Goal: Obtain resource: Obtain resource

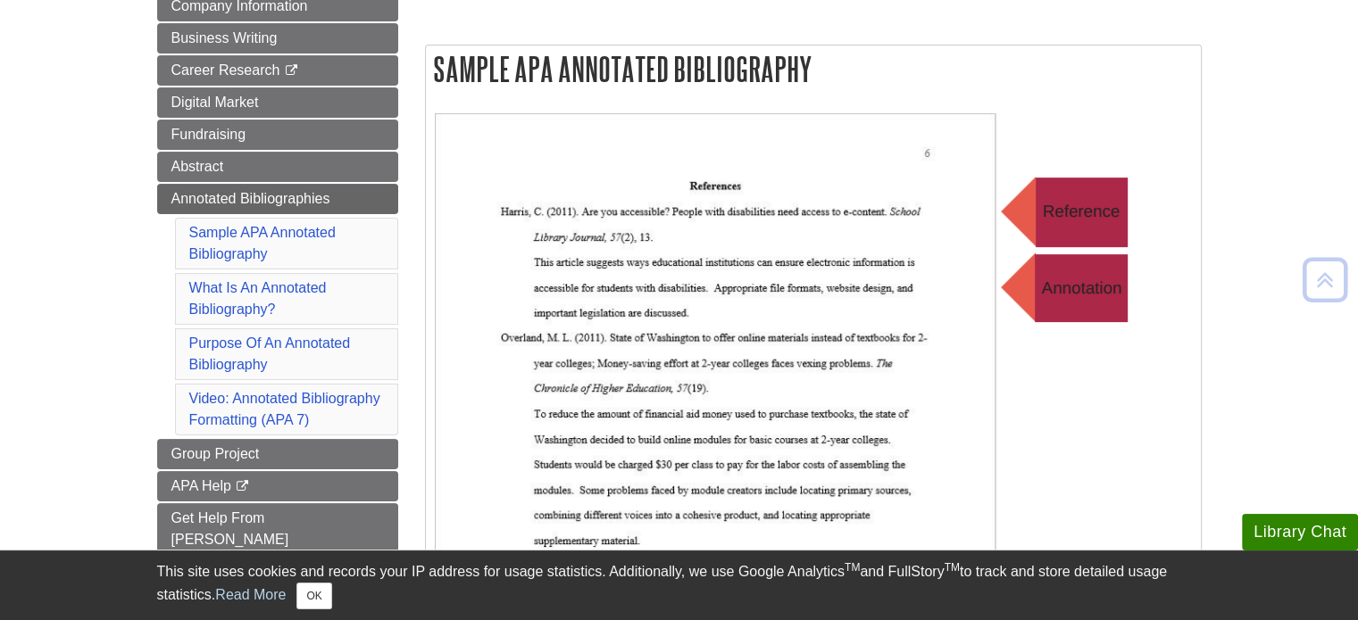
scroll to position [268, 0]
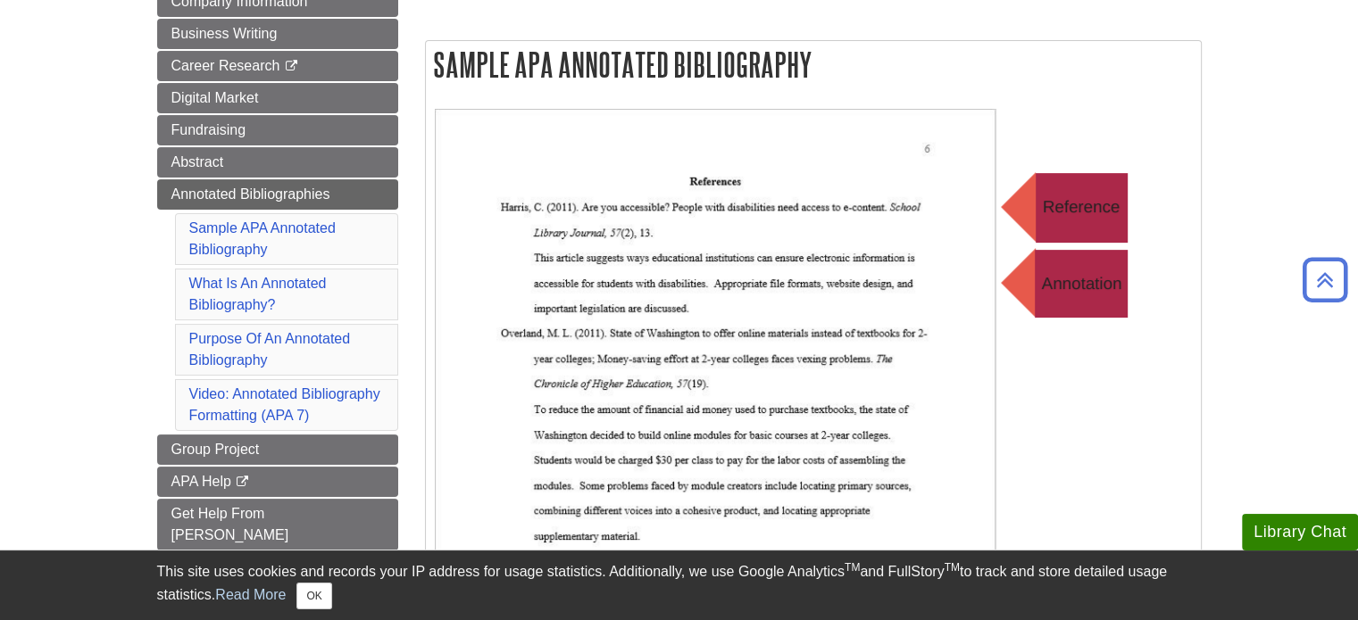
click at [268, 237] on li "Sample APA Annotated Bibliography" at bounding box center [286, 239] width 223 height 52
click at [257, 228] on link "Sample APA Annotated Bibliography" at bounding box center [262, 239] width 146 height 37
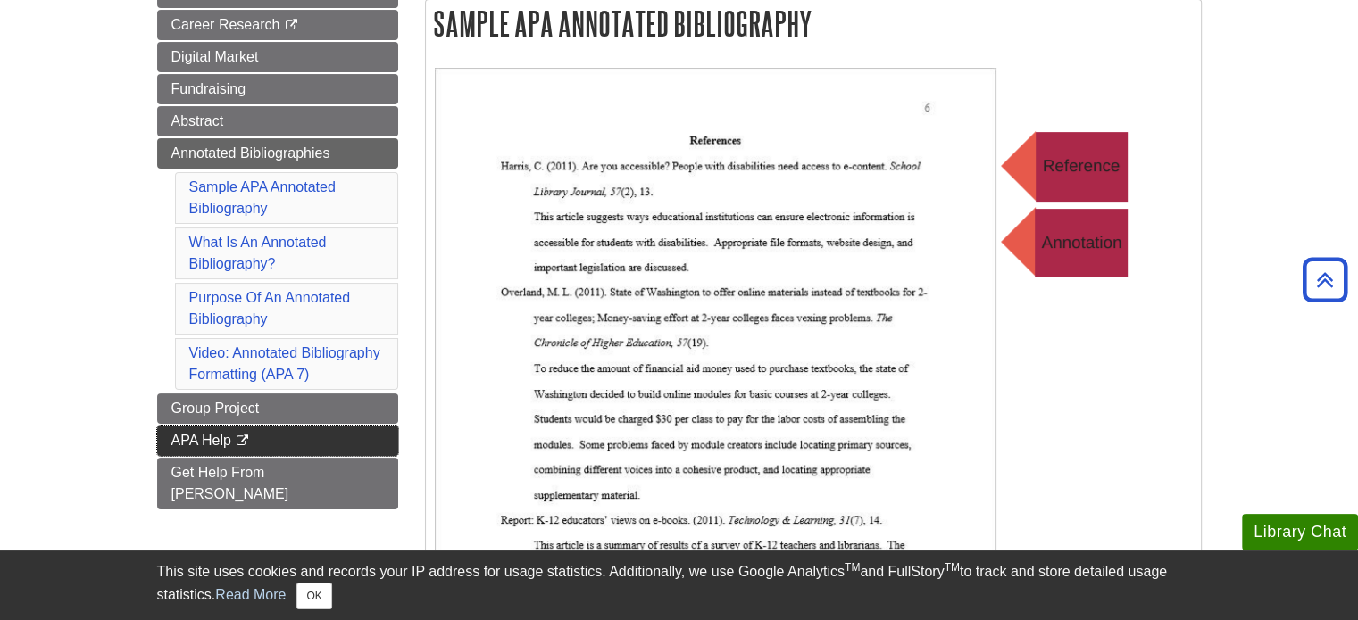
click at [210, 441] on span "APA Help" at bounding box center [201, 440] width 60 height 15
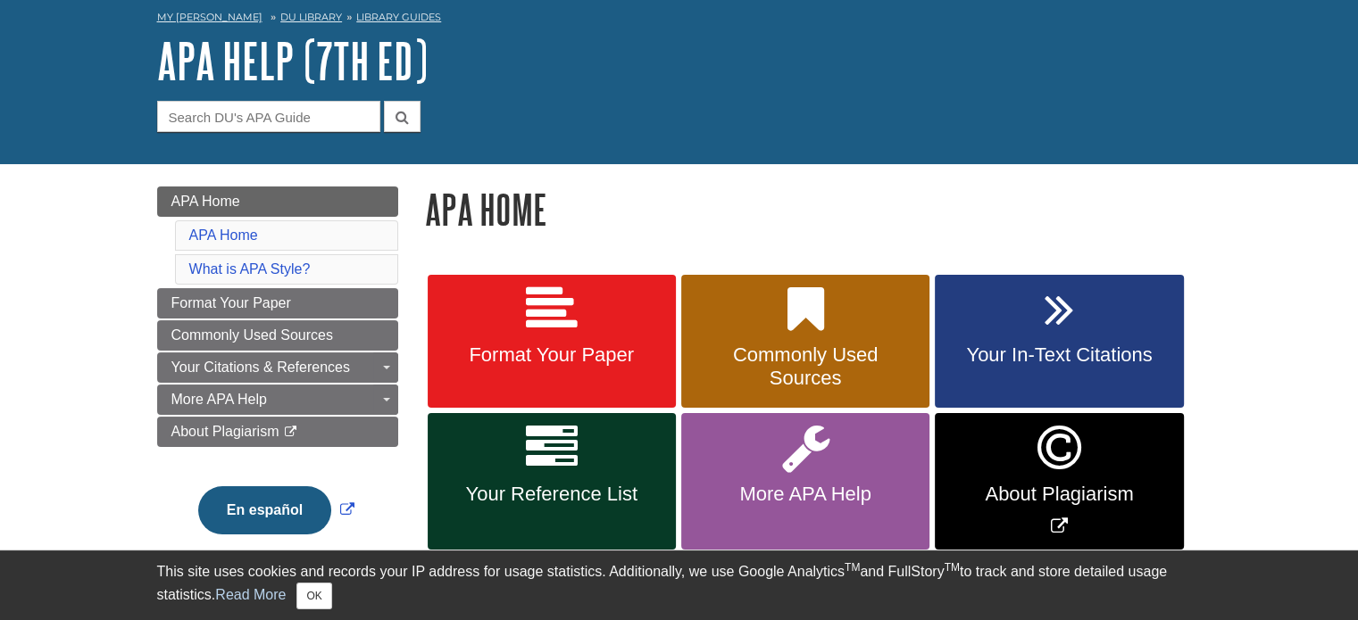
scroll to position [179, 0]
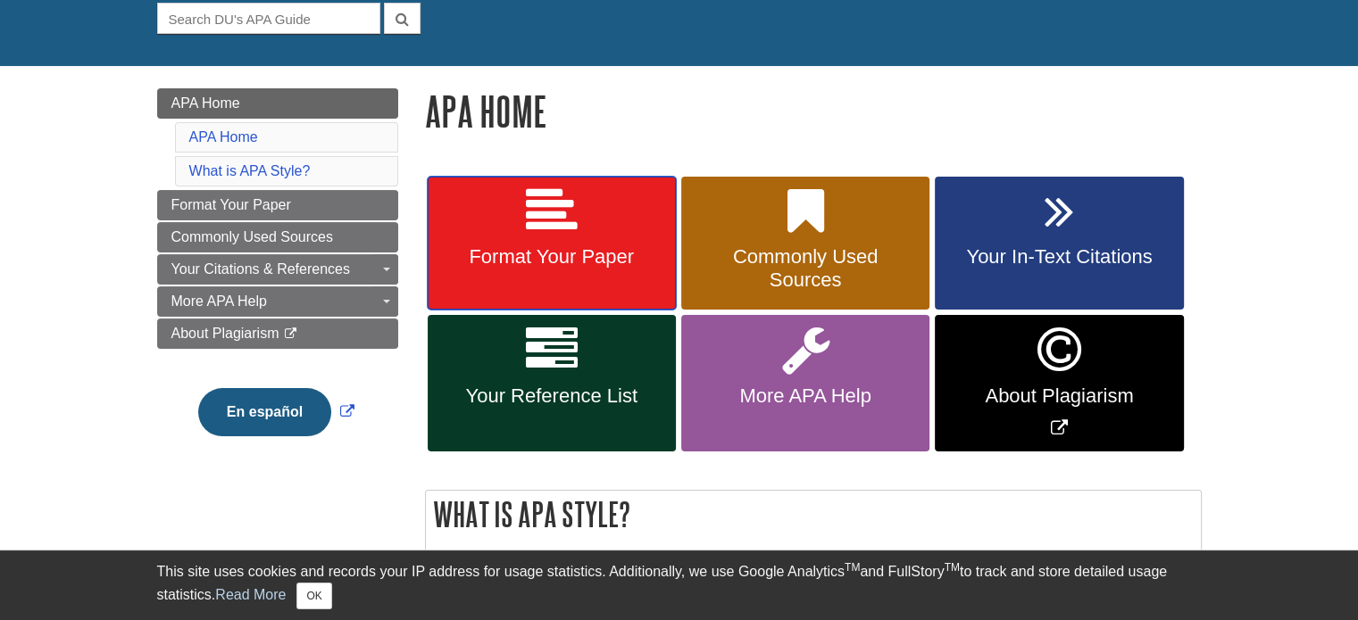
click at [529, 246] on span "Format Your Paper" at bounding box center [551, 257] width 221 height 23
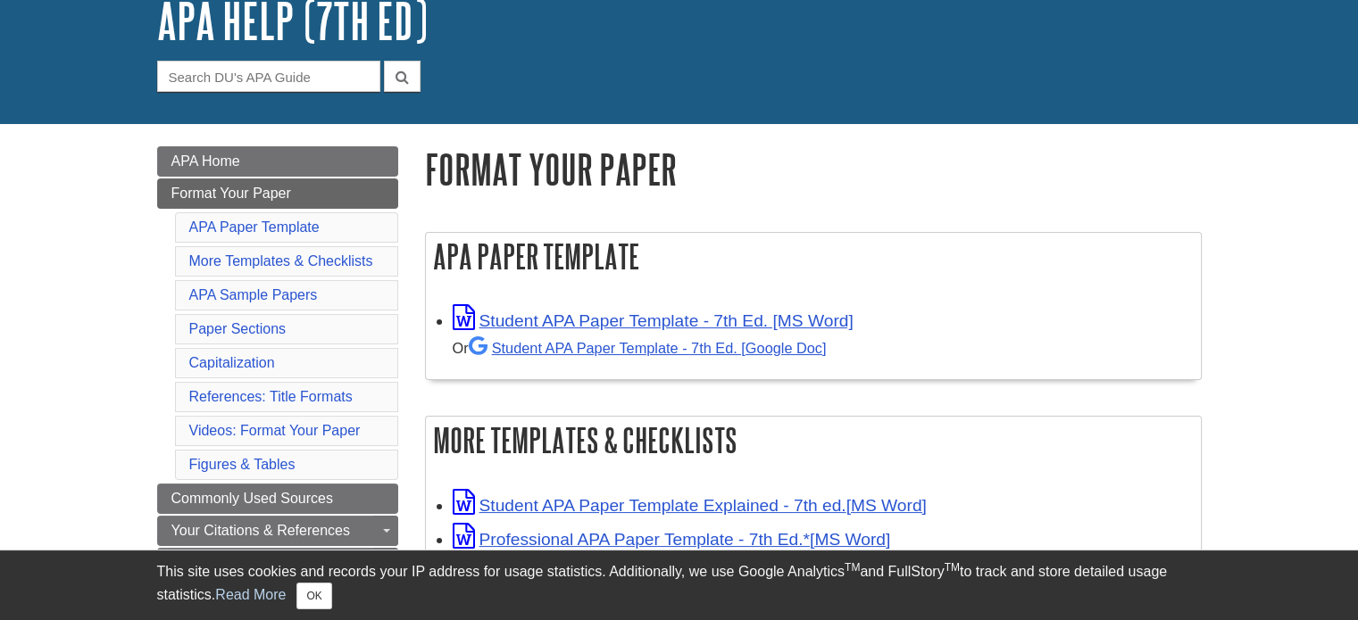
scroll to position [268, 0]
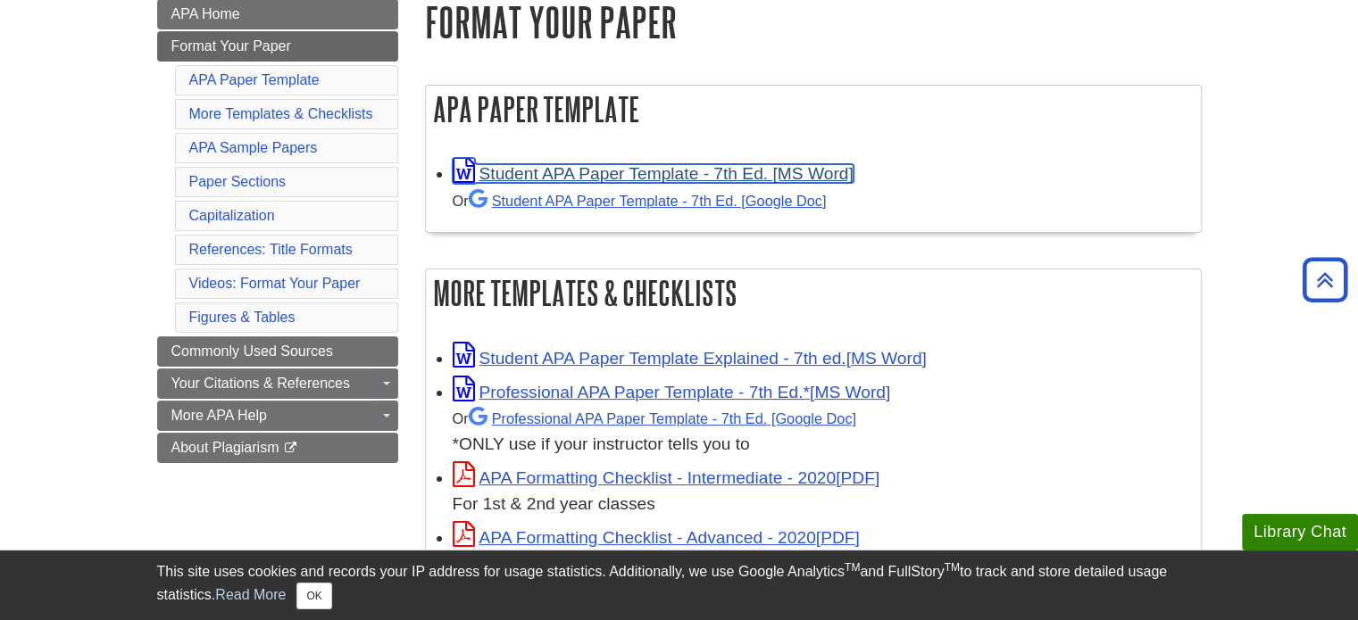
click at [596, 181] on link "Student APA Paper Template - 7th Ed. [MS Word]" at bounding box center [653, 173] width 401 height 19
